Goal: Task Accomplishment & Management: Manage account settings

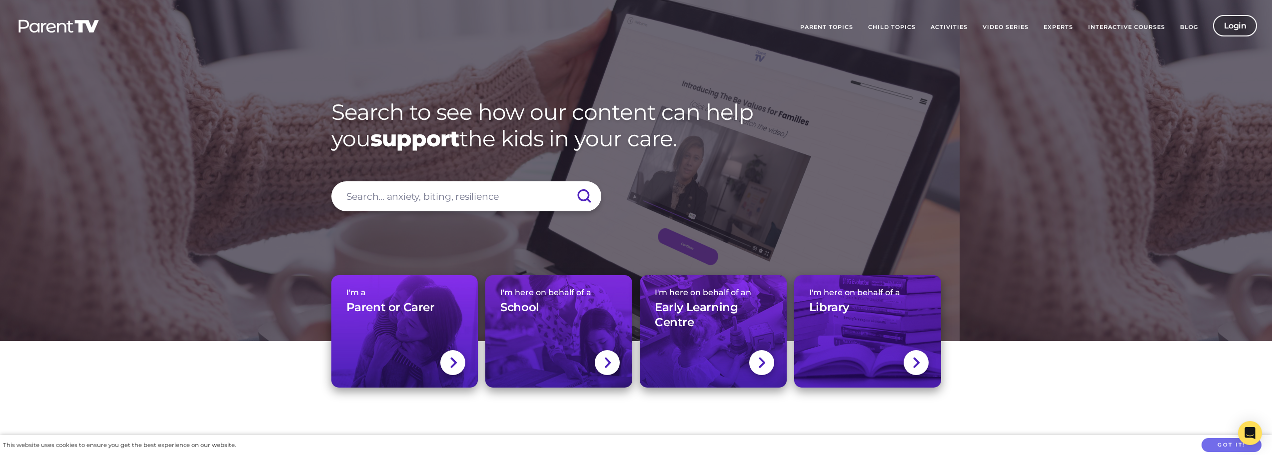
click at [1228, 31] on link "Login" at bounding box center [1235, 25] width 44 height 21
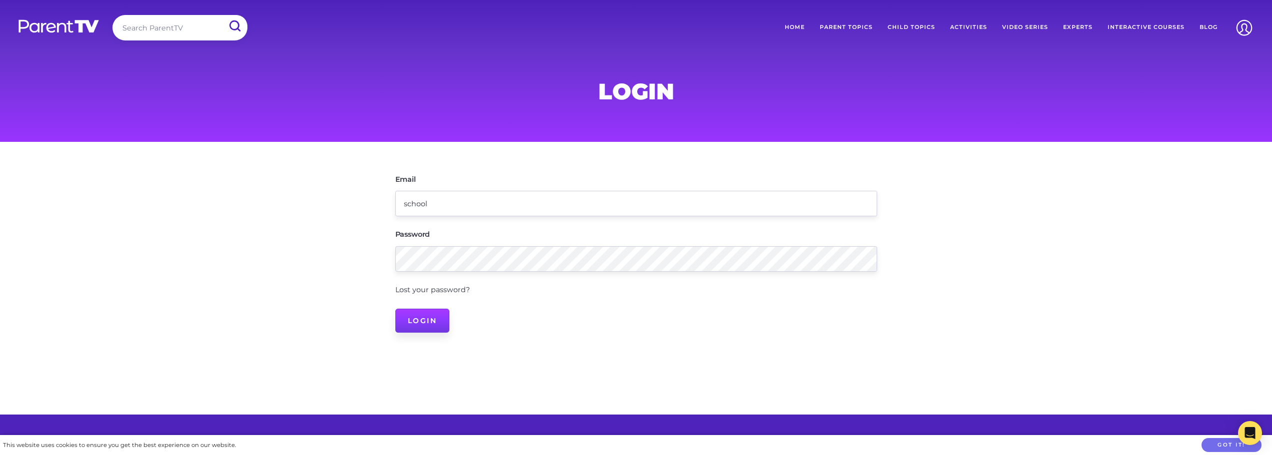
click at [429, 320] on input "Login" at bounding box center [422, 321] width 54 height 24
click at [443, 301] on link "Lost your password?" at bounding box center [432, 302] width 74 height 9
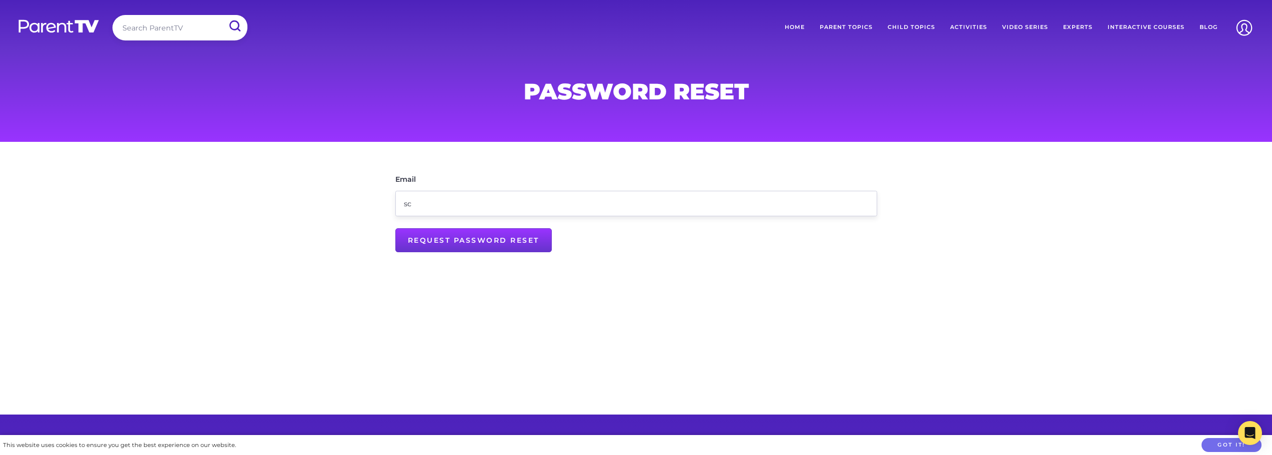
type input "s"
type input "[EMAIL_ADDRESS][DOMAIN_NAME]"
click at [490, 244] on input "Request Password Reset" at bounding box center [473, 240] width 156 height 24
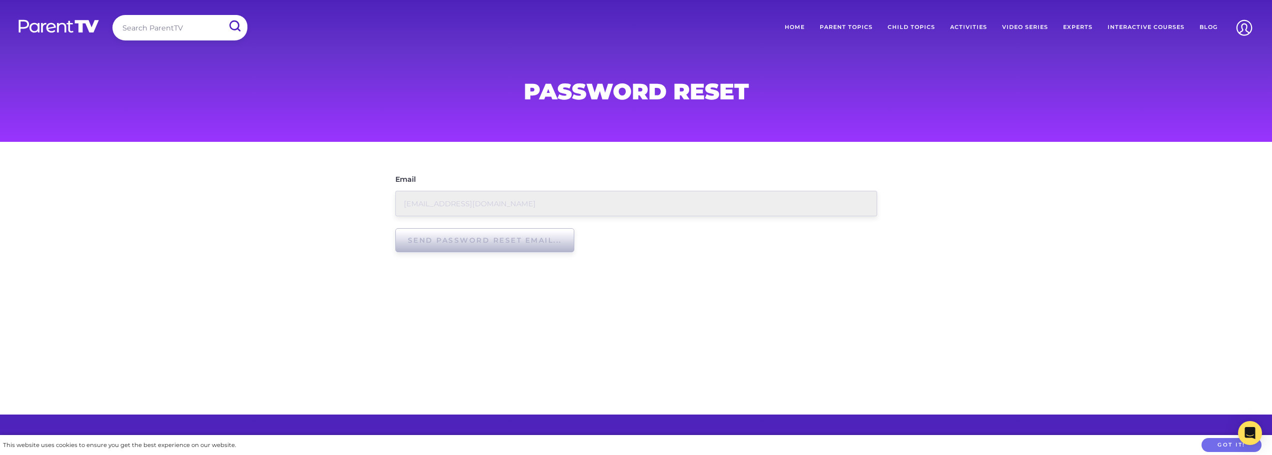
type input "Request Password Reset"
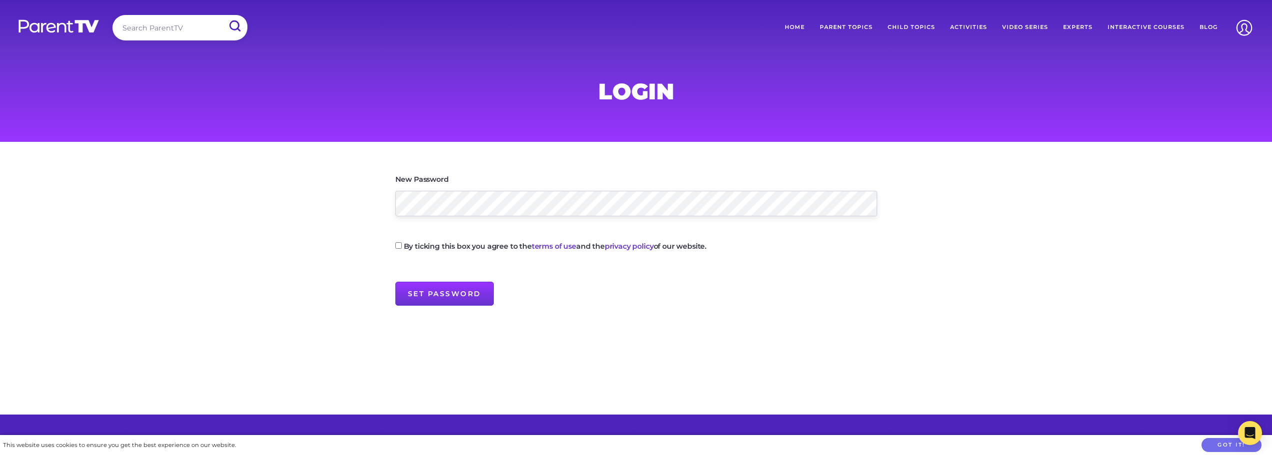
click at [346, 264] on main "New Password By ticking this box you agree to the terms of use and the privacy …" at bounding box center [636, 278] width 1272 height 273
click at [597, 349] on main "New Password By ticking this box you agree to the terms of use and the privacy …" at bounding box center [636, 278] width 1272 height 273
click at [397, 248] on input "By ticking this box you agree to the terms of use and the privacy policy of our…" at bounding box center [398, 245] width 6 height 6
checkbox input "true"
click at [432, 292] on input "Set Password" at bounding box center [444, 294] width 98 height 24
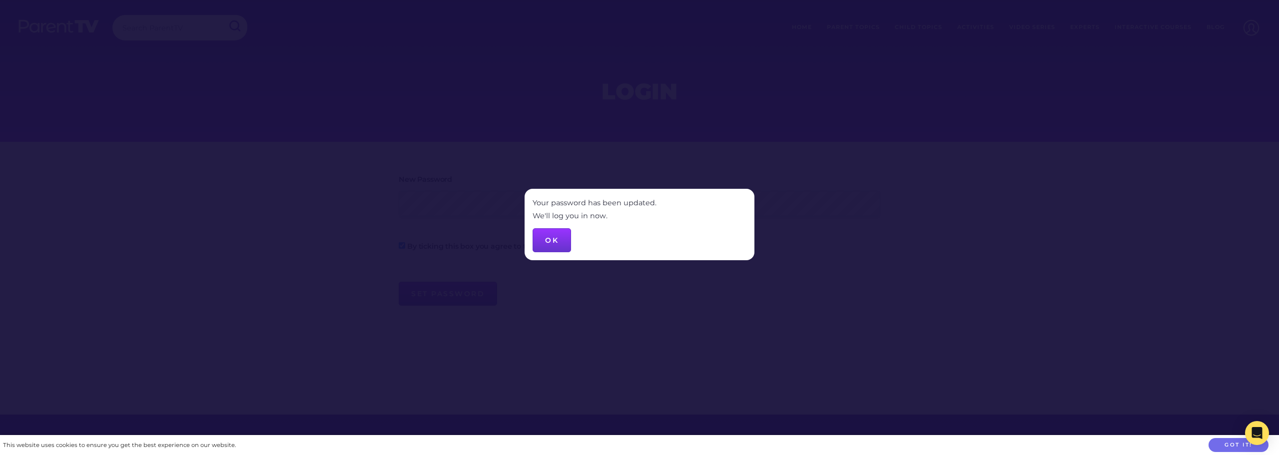
click at [551, 237] on button "OK" at bounding box center [552, 240] width 38 height 24
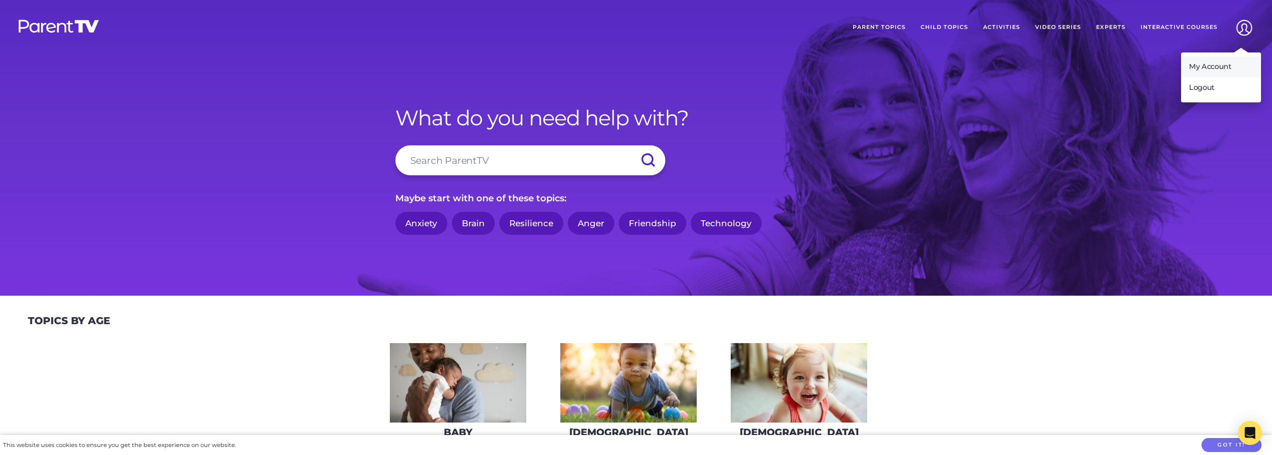
click at [1217, 65] on link "My Account" at bounding box center [1221, 66] width 80 height 21
